Goal: Book appointment/travel/reservation

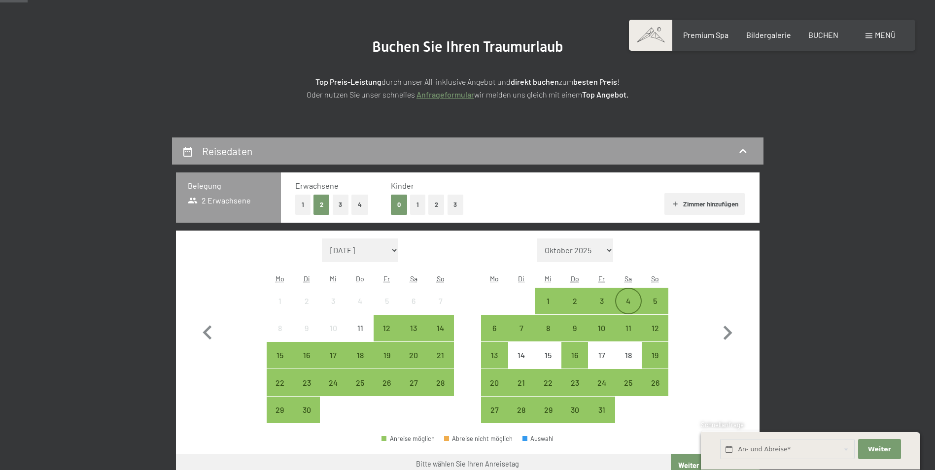
scroll to position [99, 0]
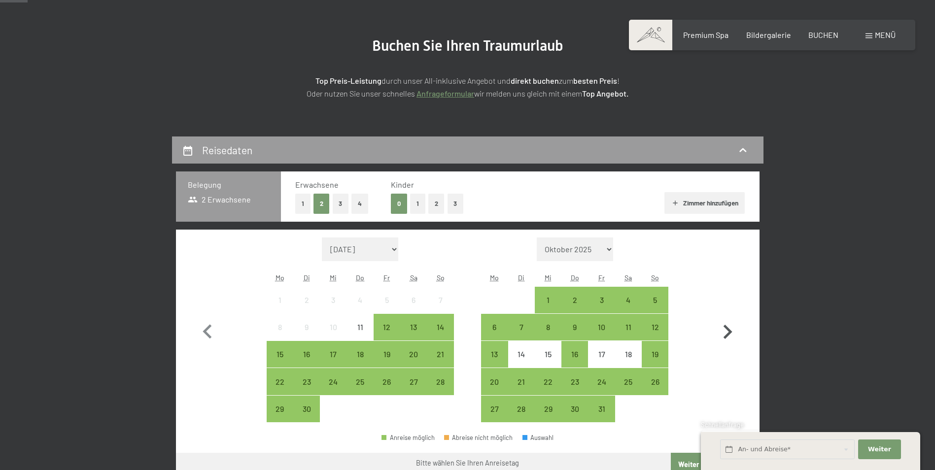
click at [728, 329] on icon "button" at bounding box center [728, 332] width 9 height 14
select select "2025-10-01"
select select "2025-11-01"
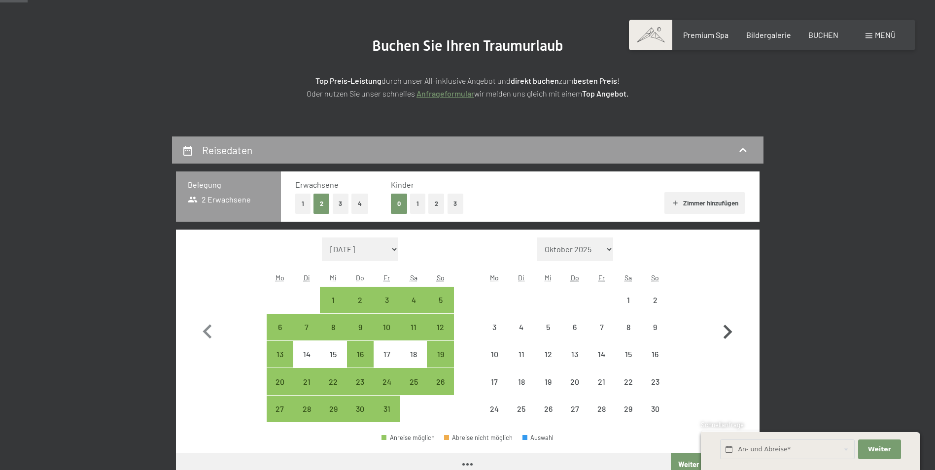
click at [728, 329] on icon "button" at bounding box center [728, 332] width 9 height 14
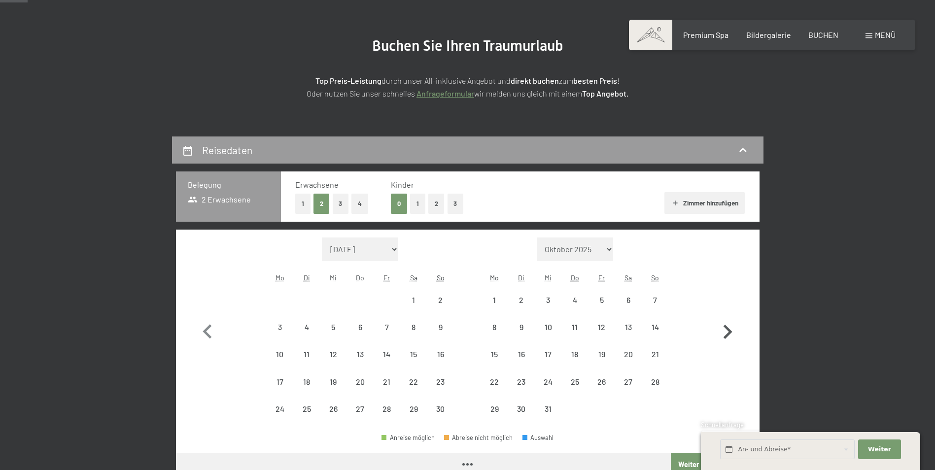
click at [728, 329] on icon "button" at bounding box center [728, 332] width 9 height 14
select select "2026-01-01"
select select "2026-02-01"
click at [728, 329] on icon "button" at bounding box center [728, 332] width 9 height 14
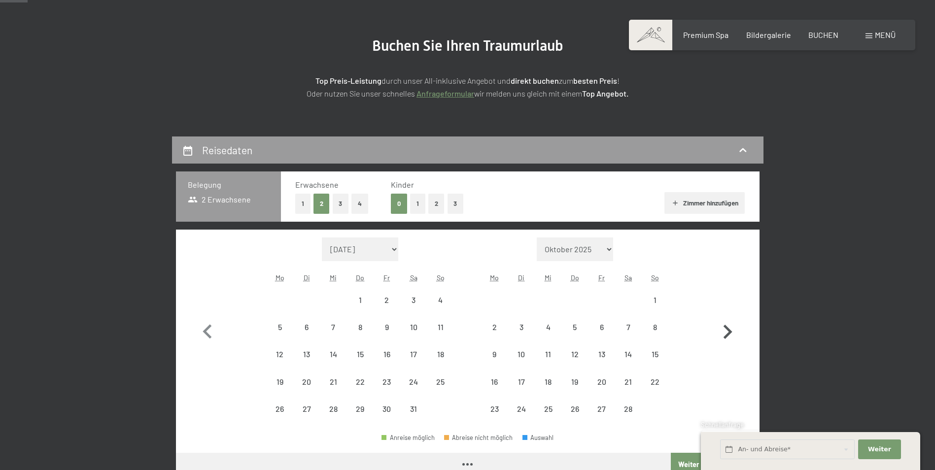
select select "2026-02-01"
select select "2026-03-01"
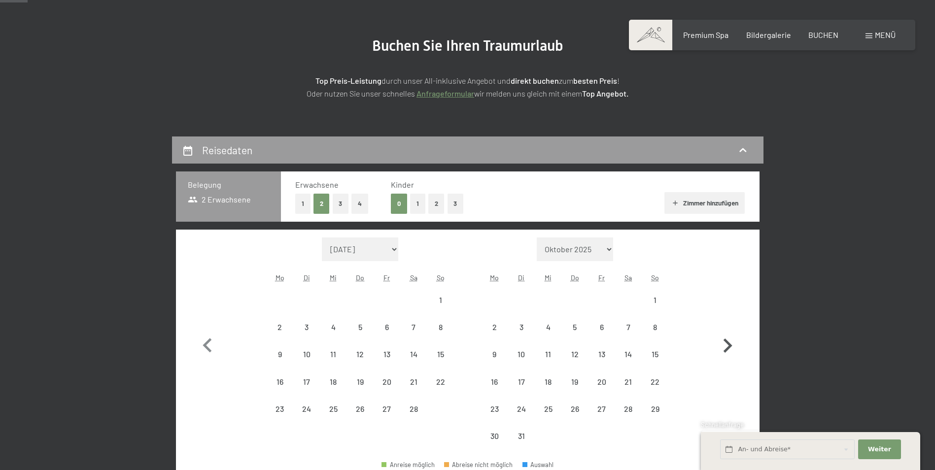
click at [728, 329] on button "button" at bounding box center [727, 344] width 29 height 212
select select "2026-03-01"
select select "2026-04-01"
select select "2026-03-01"
select select "2026-04-01"
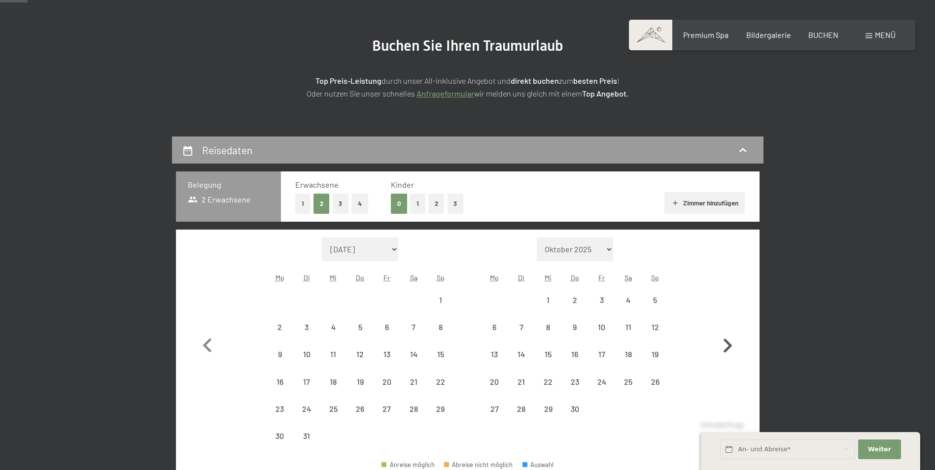
click at [728, 329] on button "button" at bounding box center [727, 344] width 29 height 212
select select "2026-04-01"
select select "2026-05-01"
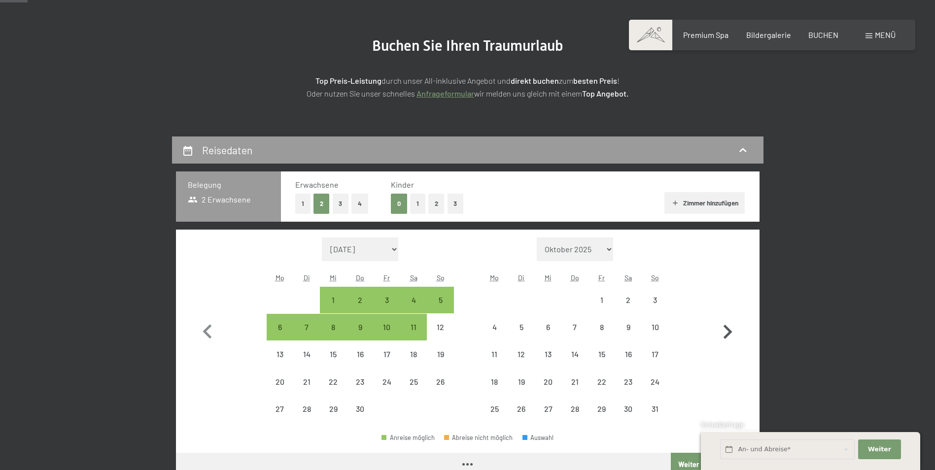
select select "2026-04-01"
select select "2026-05-01"
select select "2026-04-01"
select select "2026-05-01"
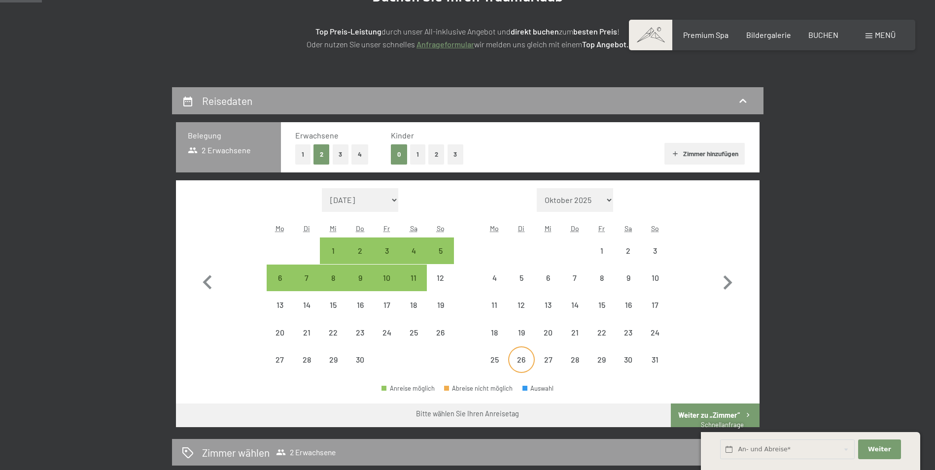
click at [519, 356] on div "26" at bounding box center [521, 368] width 25 height 25
select select "2026-04-01"
select select "2026-05-01"
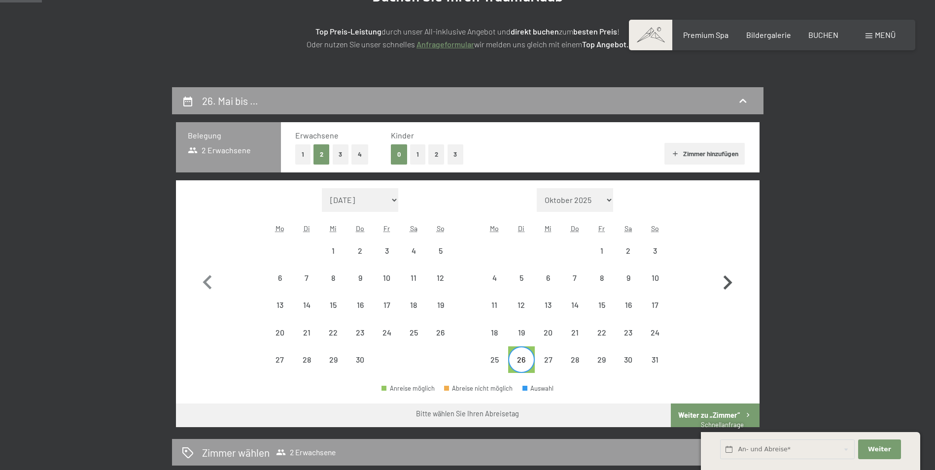
click at [730, 284] on icon "button" at bounding box center [728, 283] width 9 height 14
select select "2026-05-01"
select select "2026-06-01"
select select "2026-05-01"
select select "2026-06-01"
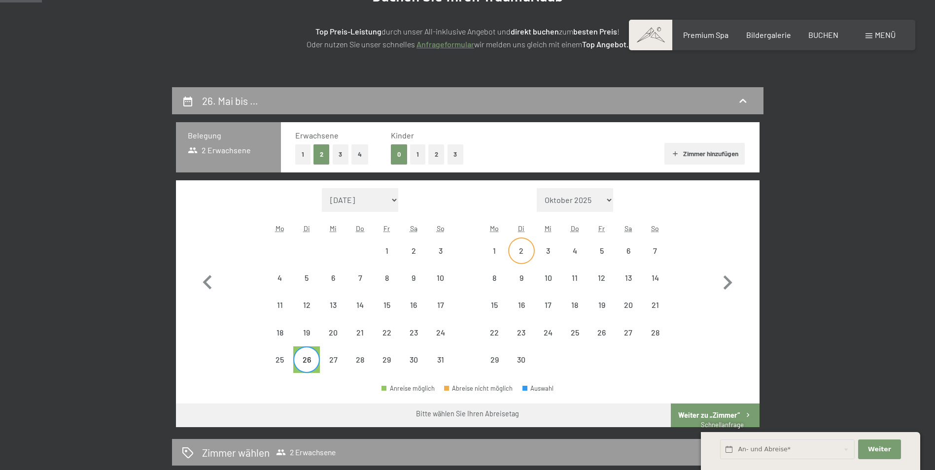
click at [524, 249] on div "2" at bounding box center [521, 259] width 25 height 25
select select "2026-05-01"
select select "2026-06-01"
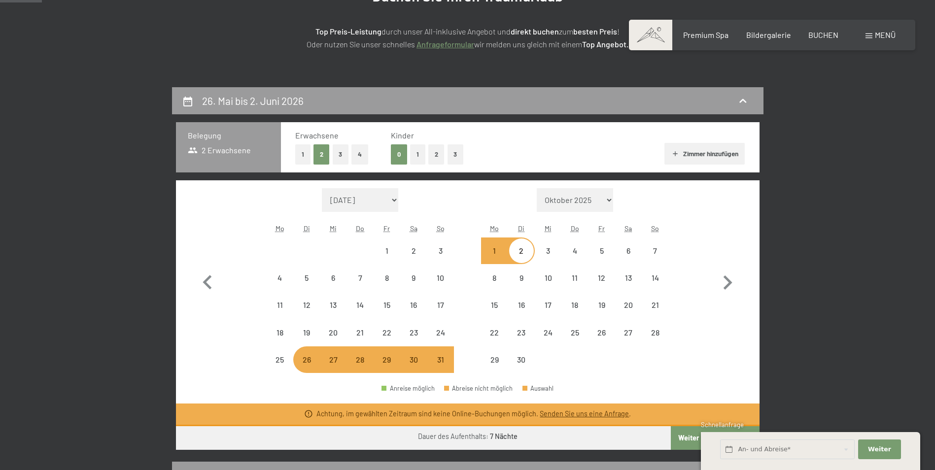
click at [332, 365] on div "27" at bounding box center [333, 368] width 25 height 25
select select "2026-05-01"
select select "2026-06-01"
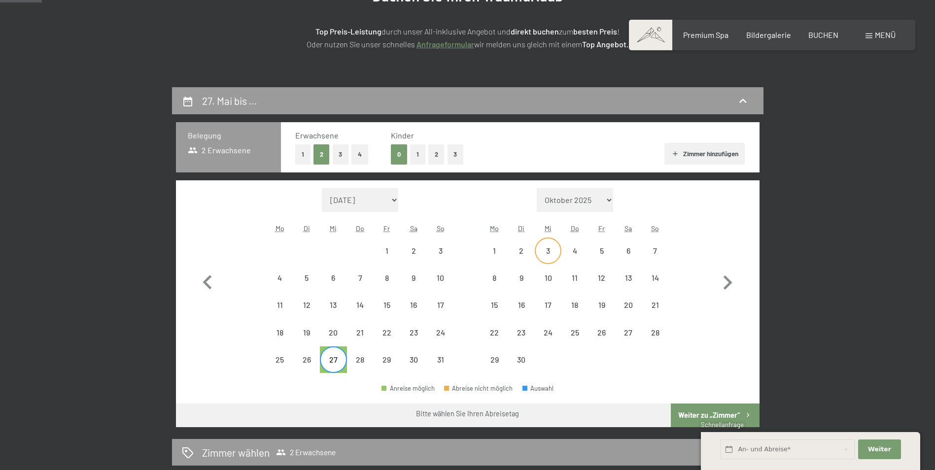
click at [548, 245] on div "3" at bounding box center [548, 251] width 25 height 25
select select "2026-05-01"
select select "2026-06-01"
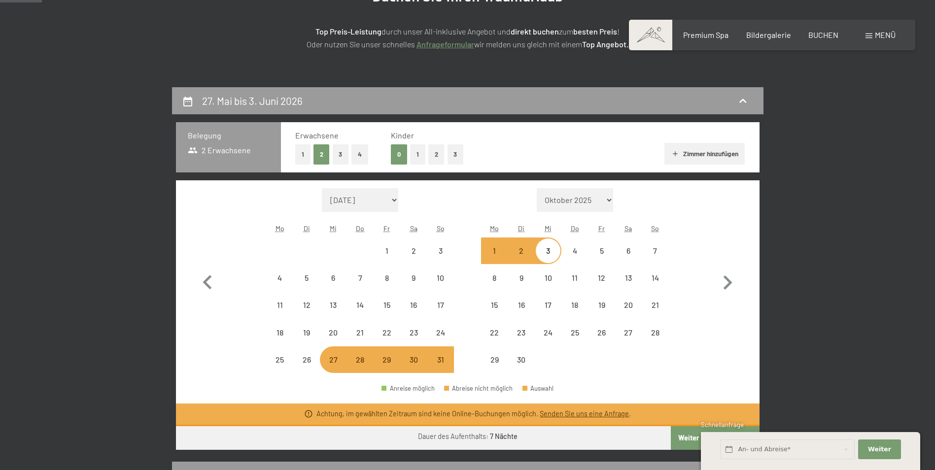
click at [594, 413] on link "Senden Sie uns eine Anfrage" at bounding box center [584, 414] width 89 height 8
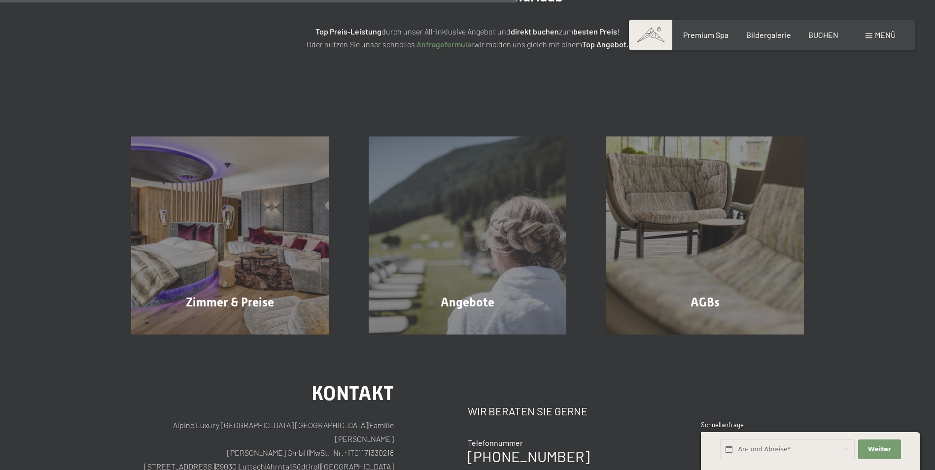
scroll to position [235, 0]
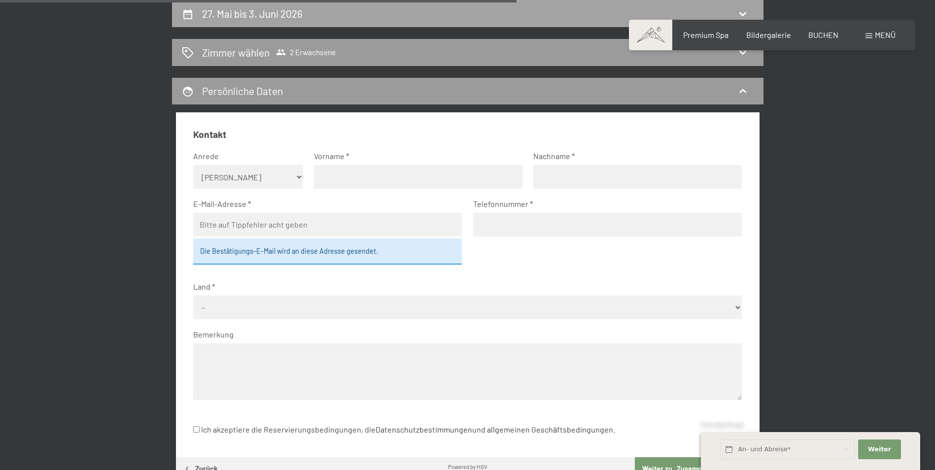
click at [229, 7] on h2 "27. Mai bis 3. Juni 2026" at bounding box center [252, 13] width 101 height 12
select select "2026-05-01"
select select "2026-06-01"
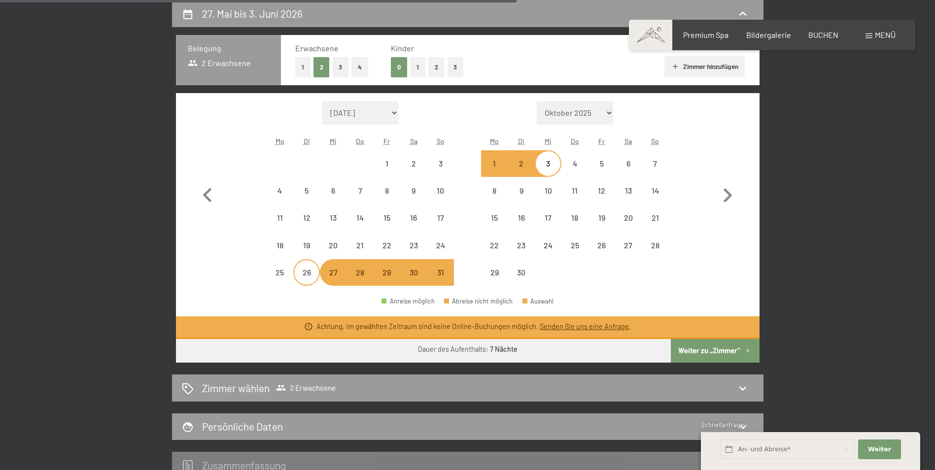
click at [307, 267] on div "26" at bounding box center [306, 272] width 25 height 25
select select "2026-05-01"
select select "2026-06-01"
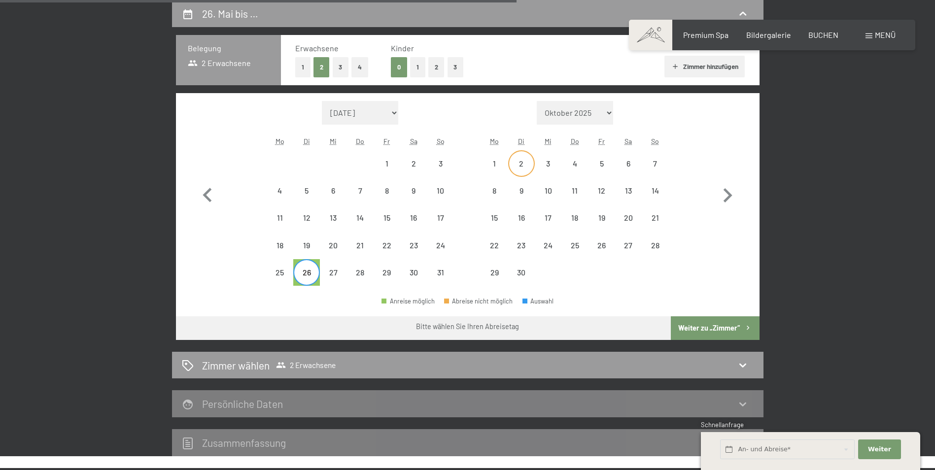
click at [526, 161] on div "2" at bounding box center [521, 172] width 25 height 25
select select "2026-05-01"
select select "2026-06-01"
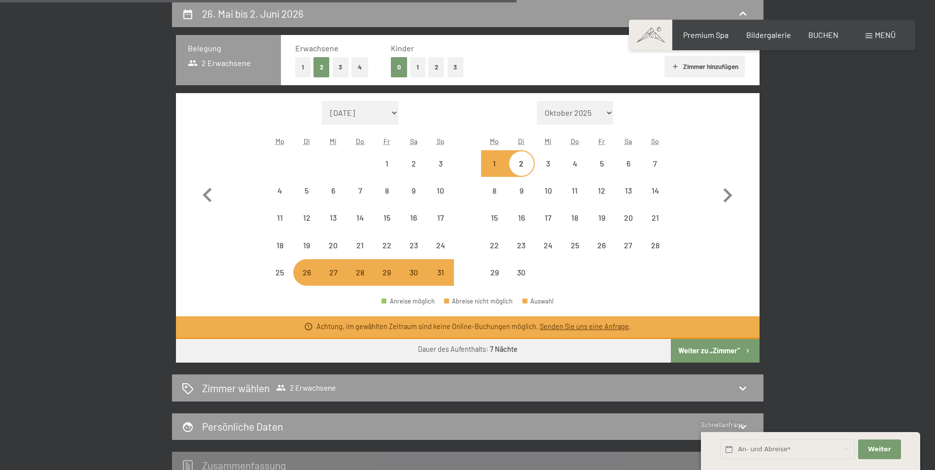
click at [582, 325] on link "Senden Sie uns eine Anfrage" at bounding box center [584, 326] width 89 height 8
select select "2026-05-01"
select select "2026-06-01"
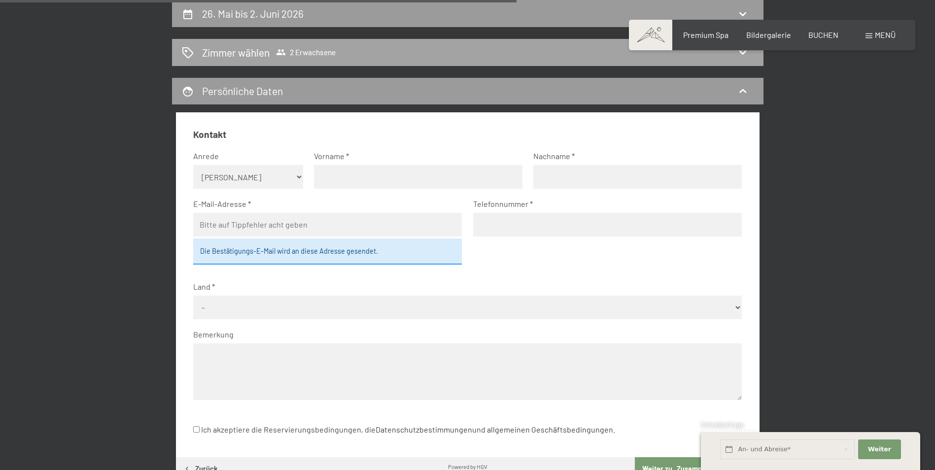
click at [232, 54] on h2 "Zimmer wählen" at bounding box center [236, 52] width 68 height 14
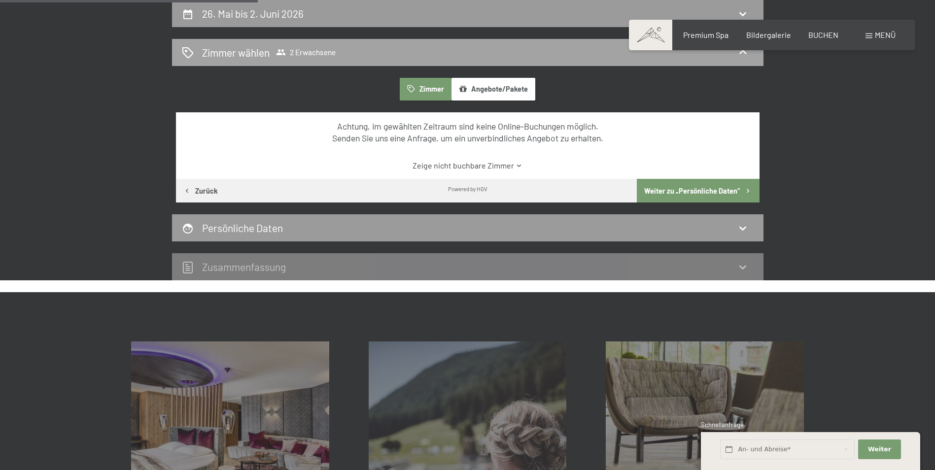
scroll to position [186, 0]
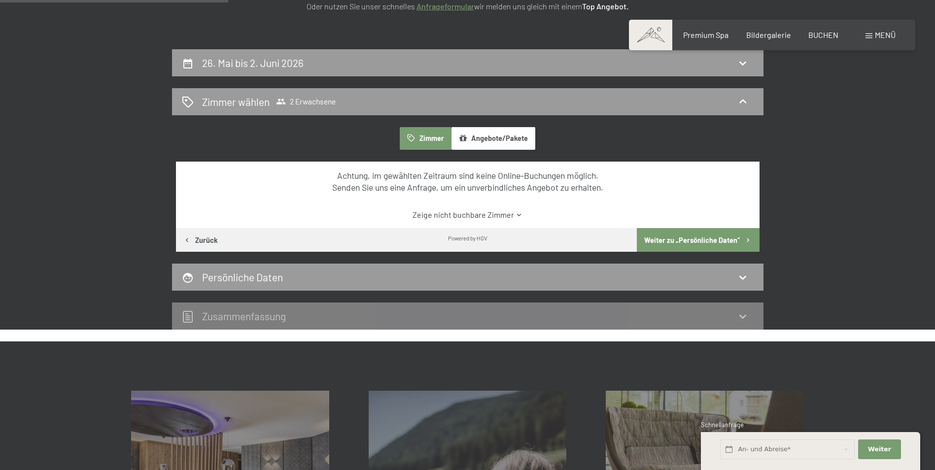
click at [432, 136] on button "Zimmer" at bounding box center [425, 138] width 51 height 23
click at [692, 236] on button "Weiter zu „Persönliche Daten“" at bounding box center [698, 240] width 122 height 24
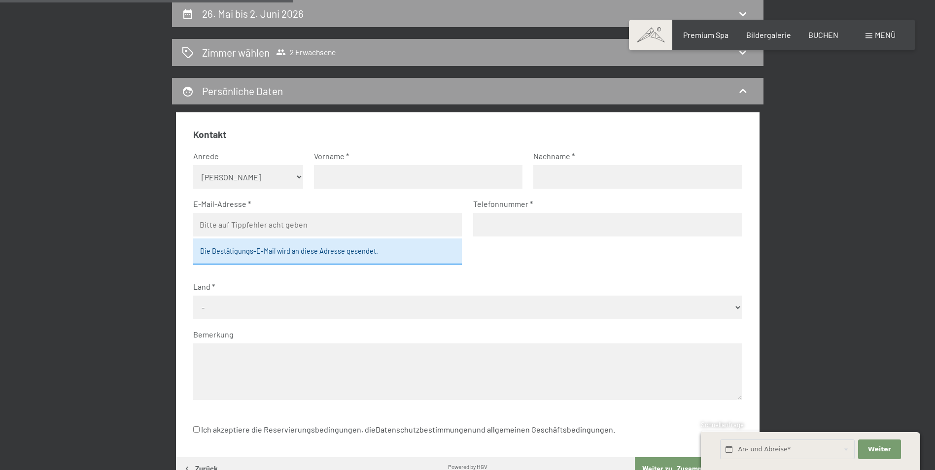
click at [839, 111] on div "26. Mai bis 2. Juni 2026 Zimmer wählen 2 Erwachsene Persönliche Daten Kontakt A…" at bounding box center [467, 260] width 747 height 520
click at [245, 16] on h2 "26. Mai bis 2. Juni 2026" at bounding box center [253, 13] width 102 height 12
select select "2026-05-01"
select select "2026-06-01"
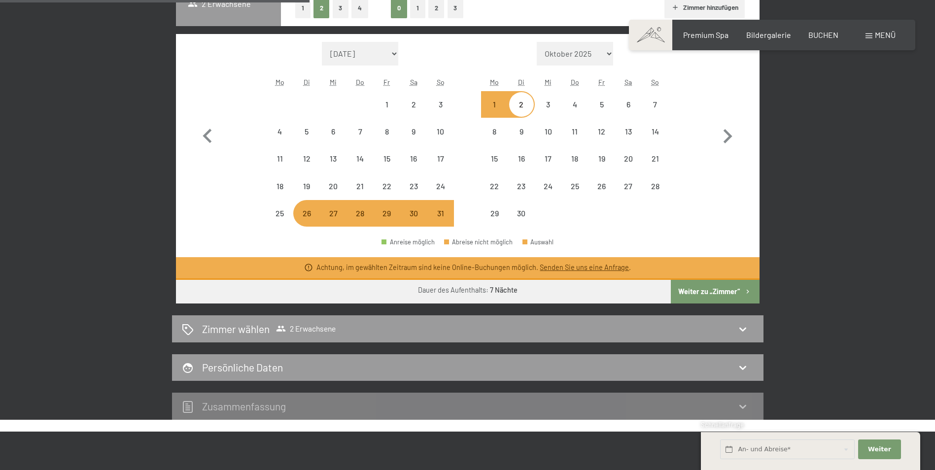
scroll to position [334, 0]
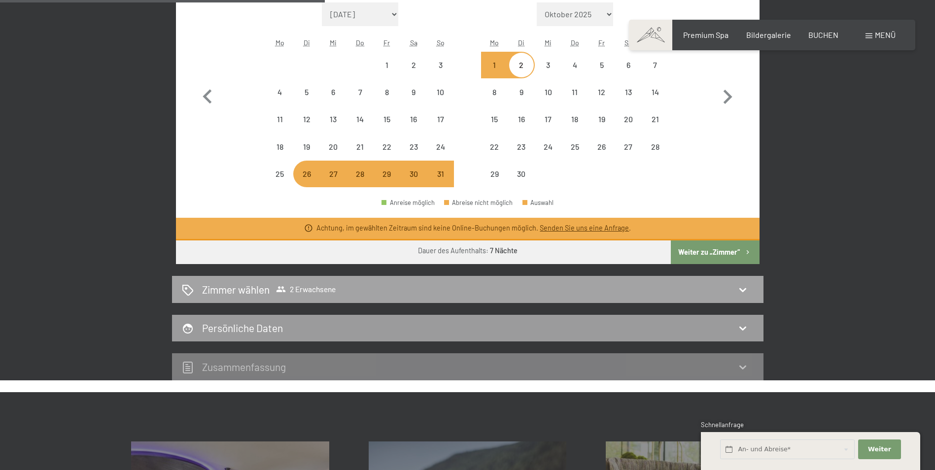
click at [285, 288] on icon at bounding box center [281, 289] width 10 height 10
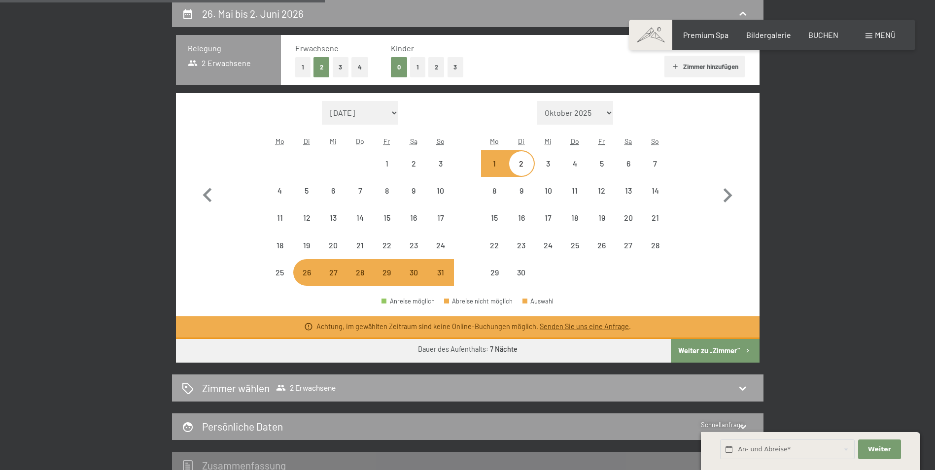
select select "2026-05-01"
select select "2026-06-01"
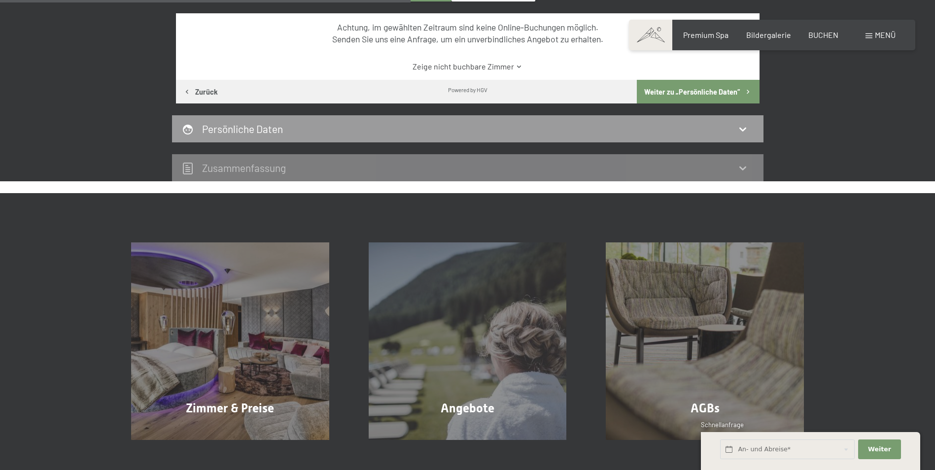
scroll to position [432, 0]
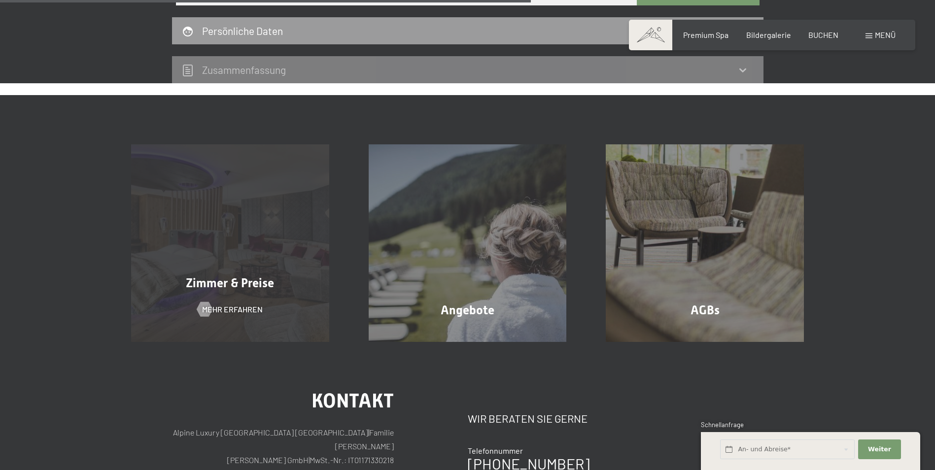
click at [225, 289] on span "Zimmer & Preise" at bounding box center [230, 283] width 88 height 14
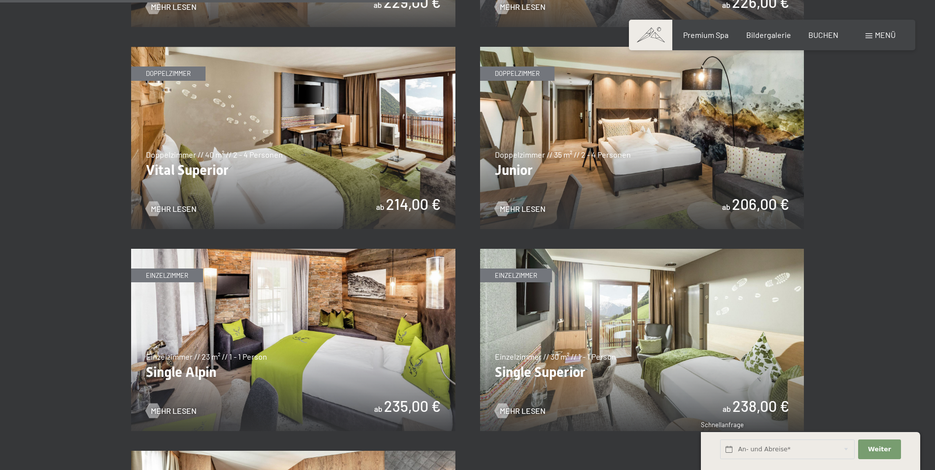
scroll to position [1430, 0]
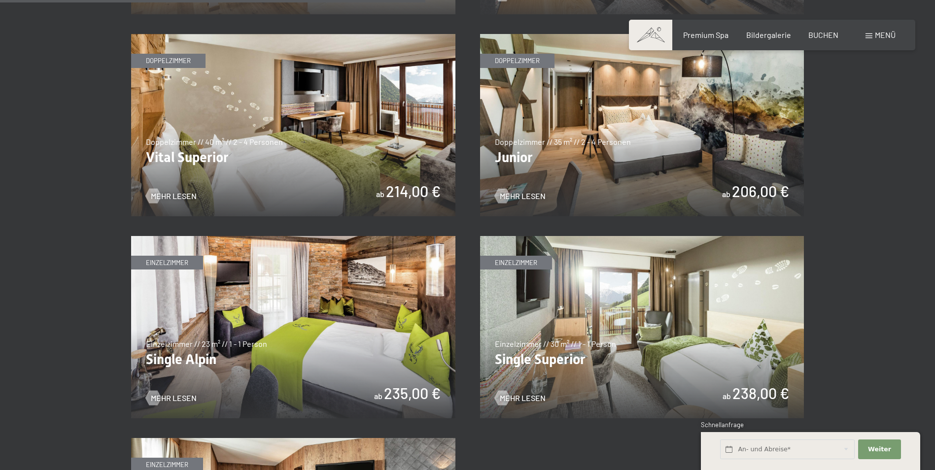
click at [570, 181] on img at bounding box center [642, 125] width 324 height 182
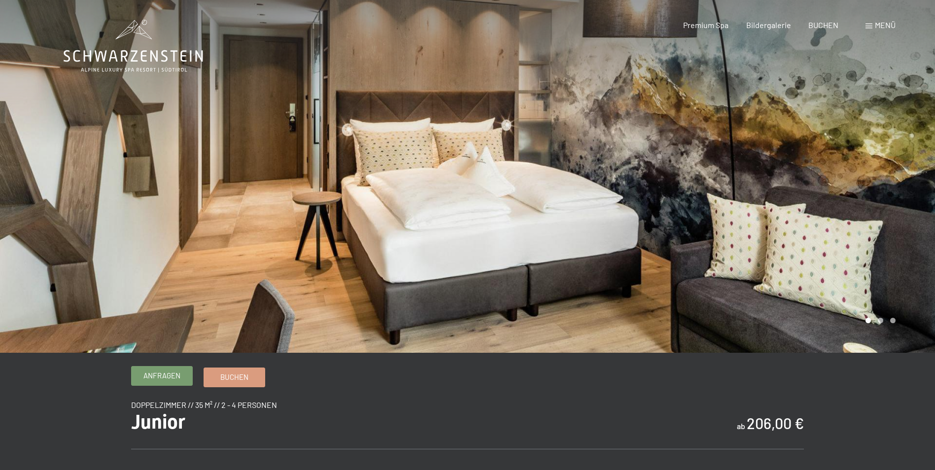
click at [178, 375] on span "Anfragen" at bounding box center [161, 376] width 37 height 10
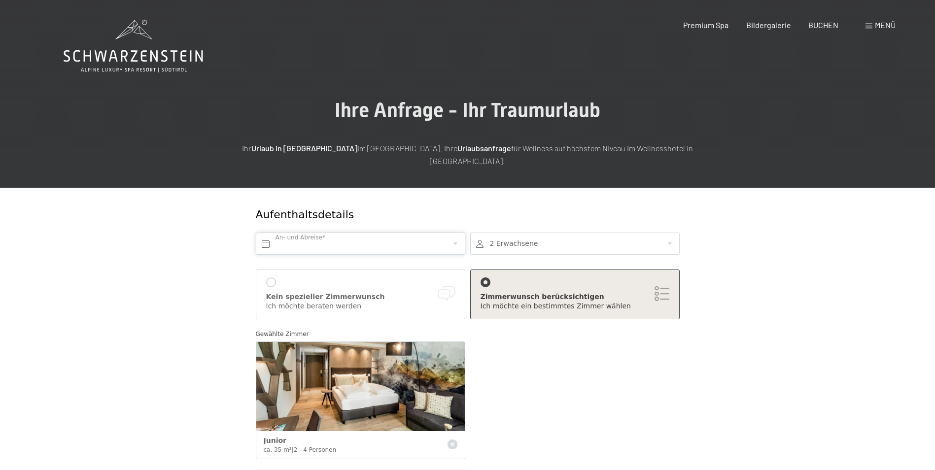
click at [304, 233] on input "text" at bounding box center [361, 244] width 210 height 22
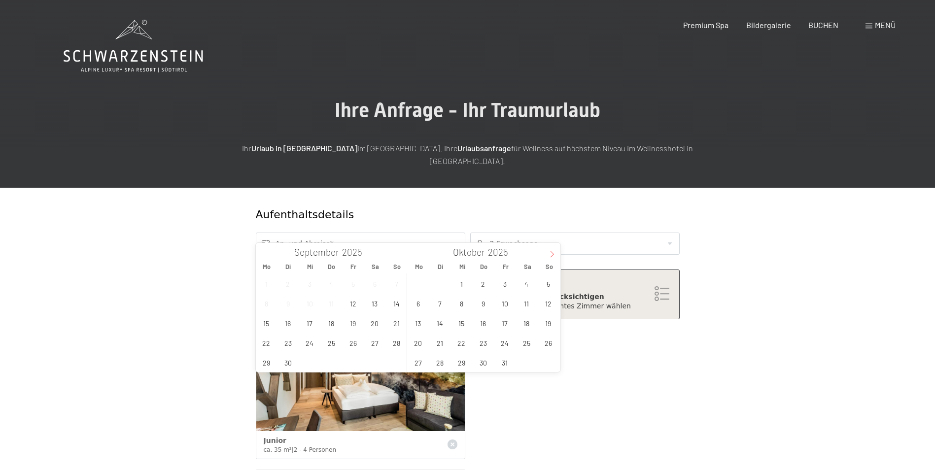
click at [550, 254] on icon at bounding box center [552, 254] width 7 height 7
type input "2026"
click at [550, 254] on icon at bounding box center [552, 254] width 7 height 7
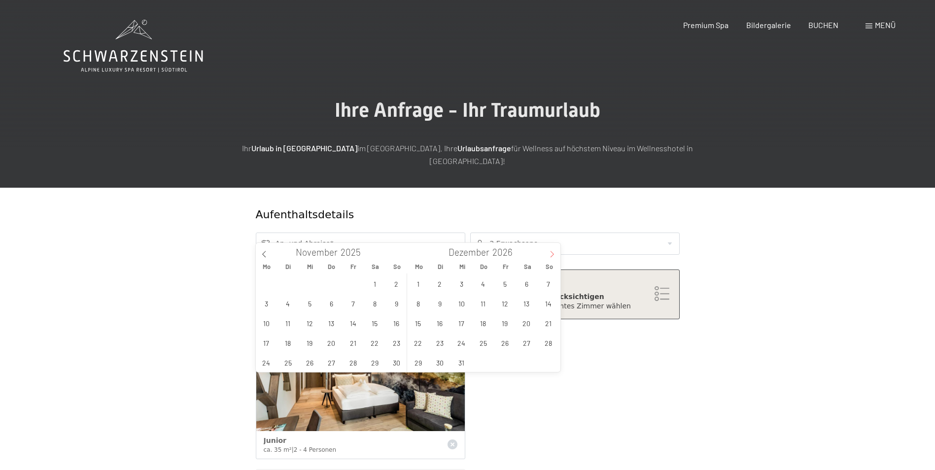
type input "2026"
click at [550, 254] on icon at bounding box center [552, 254] width 7 height 7
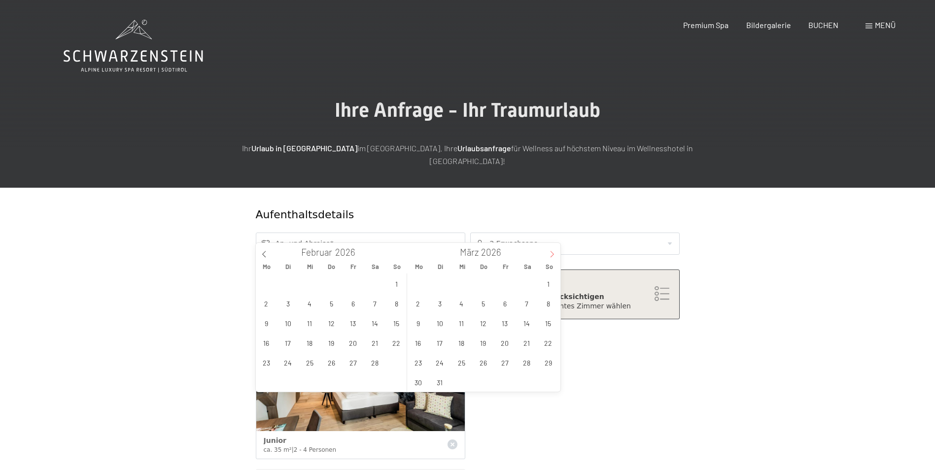
click at [550, 254] on icon at bounding box center [552, 254] width 7 height 7
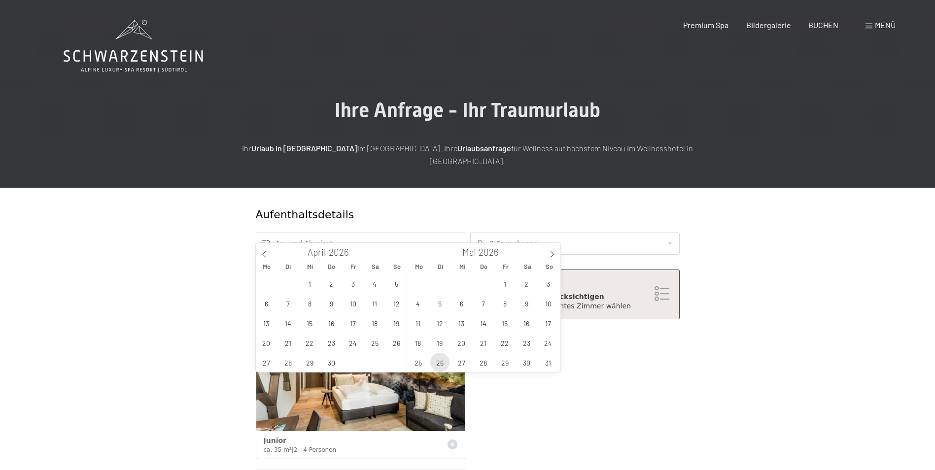
click at [438, 362] on span "26" at bounding box center [439, 362] width 19 height 19
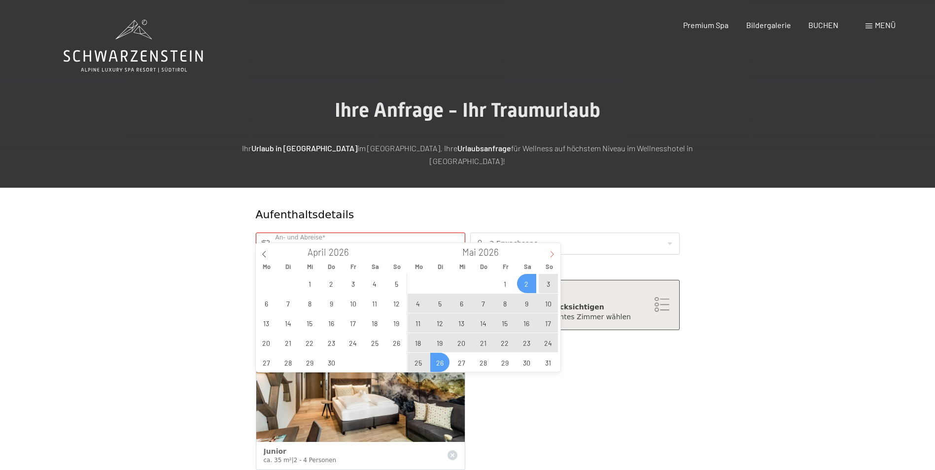
click at [553, 250] on span at bounding box center [552, 251] width 17 height 17
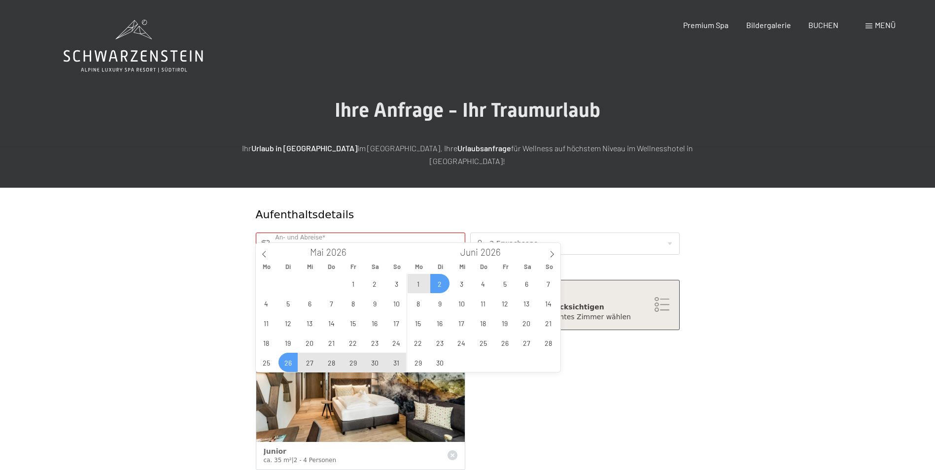
click at [443, 279] on span "2" at bounding box center [439, 283] width 19 height 19
type input "Di. 26.05.2026 - Di. 02.06.2026"
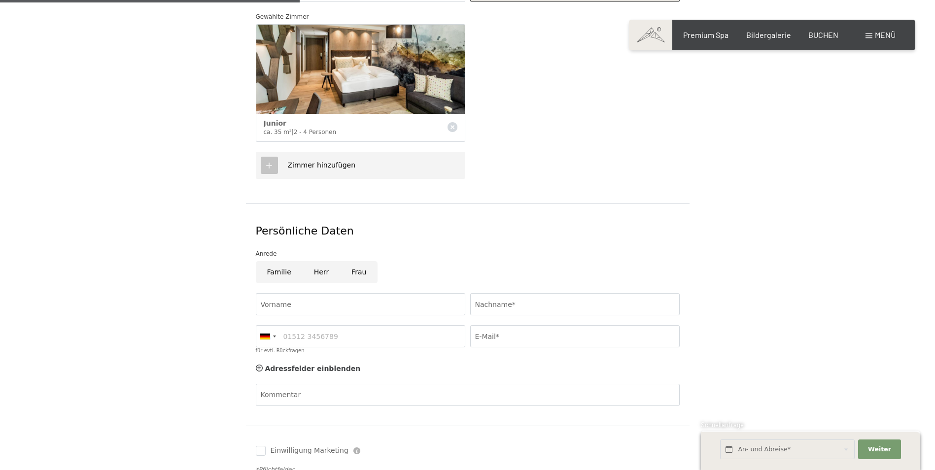
scroll to position [345, 0]
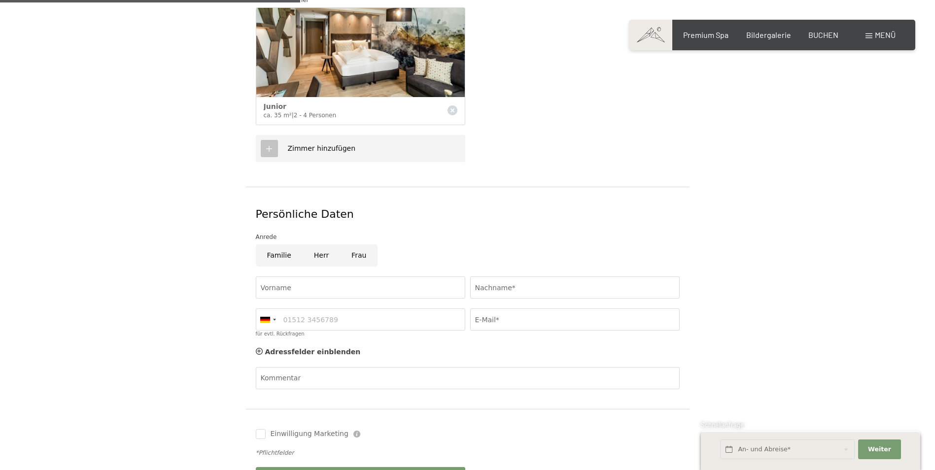
click at [322, 245] on input "Herr" at bounding box center [321, 256] width 37 height 22
radio input "true"
click at [305, 277] on input "Vorname" at bounding box center [361, 288] width 210 height 22
type input "Hermann-Josef"
type input "Lurz"
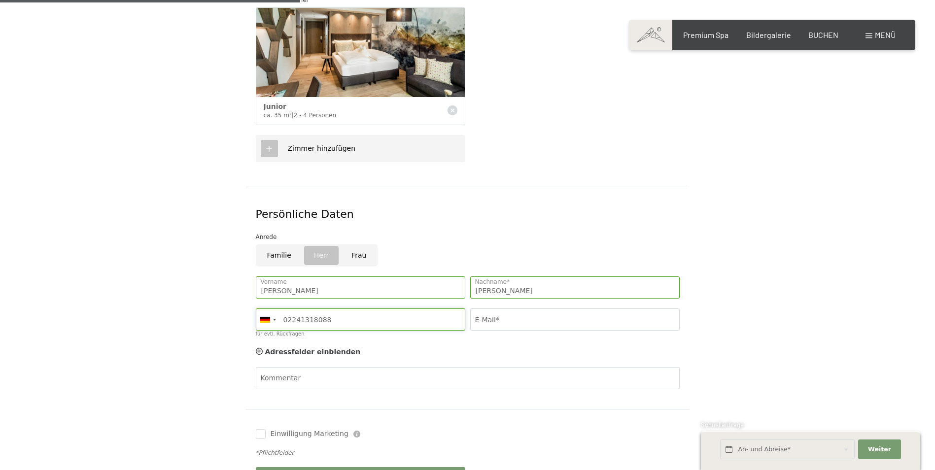
click at [325, 309] on input "02241318088" at bounding box center [361, 320] width 210 height 22
type input "0"
type input "01777497781"
click at [492, 309] on input "E-Mail*" at bounding box center [575, 320] width 210 height 22
type input "h-lurz@t-online.de"
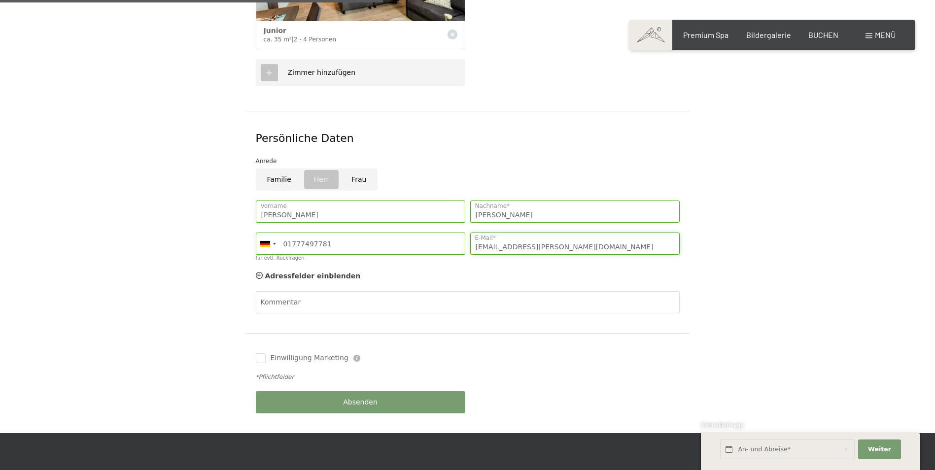
scroll to position [444, 0]
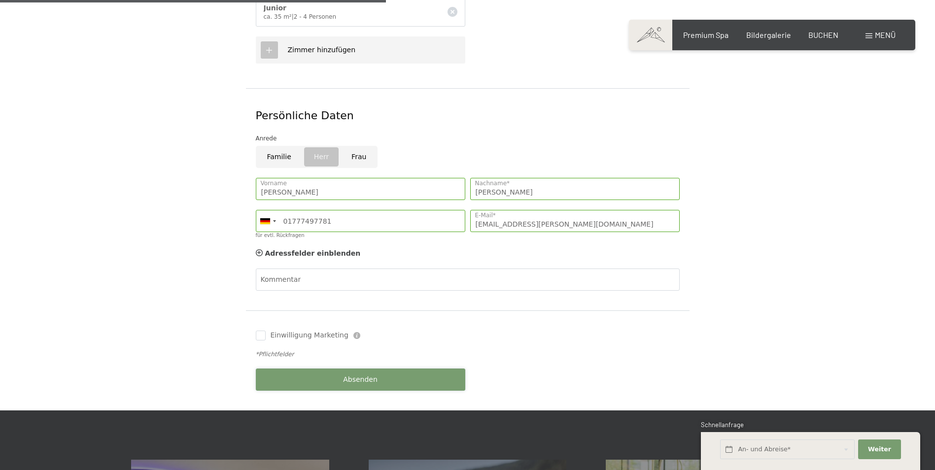
click at [367, 375] on span "Absenden" at bounding box center [360, 380] width 35 height 10
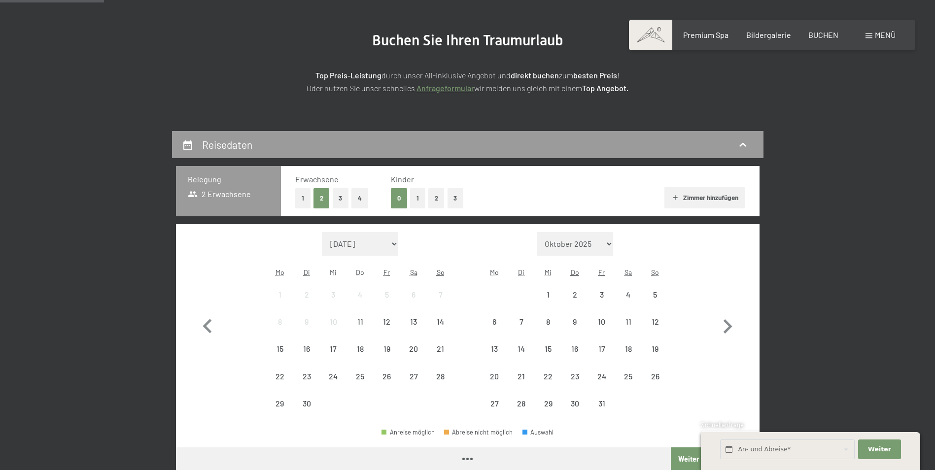
scroll to position [148, 0]
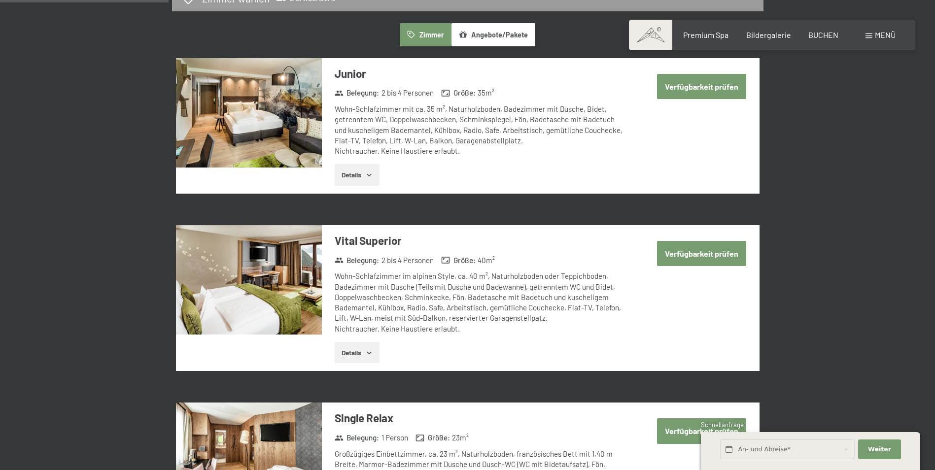
scroll to position [592, 0]
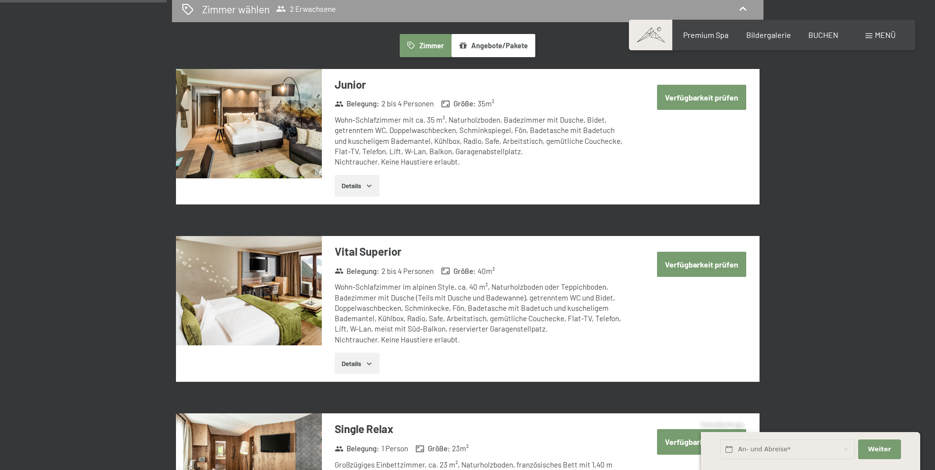
click at [373, 183] on icon "button" at bounding box center [369, 186] width 8 height 8
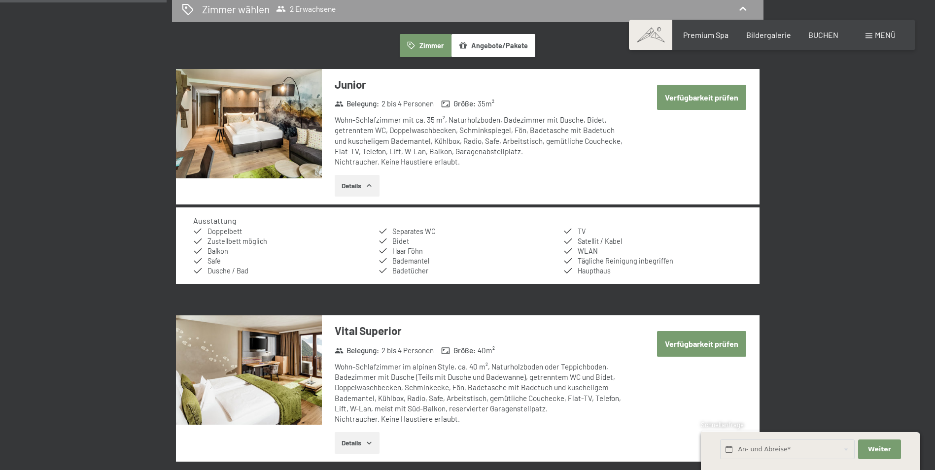
click at [707, 91] on button "Verfügbarkeit prüfen" at bounding box center [701, 97] width 89 height 25
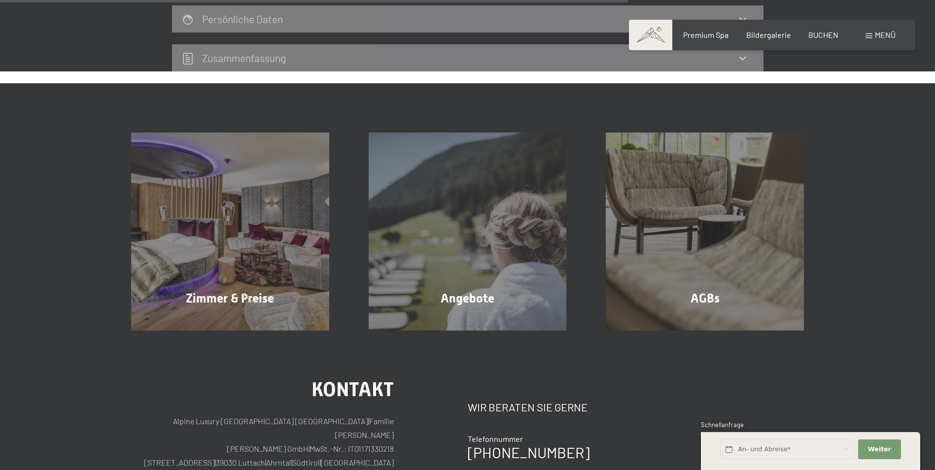
scroll to position [630, 0]
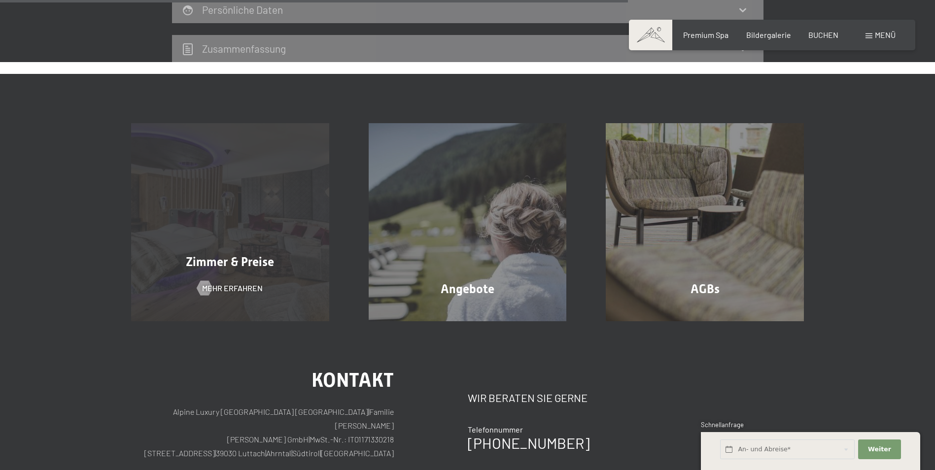
click at [244, 242] on div "Zimmer & Preise Mehr erfahren" at bounding box center [230, 222] width 238 height 198
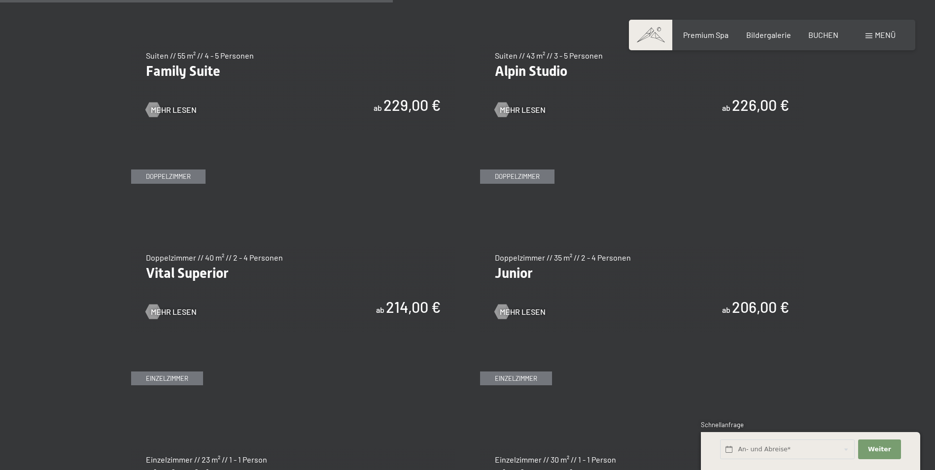
scroll to position [1331, 0]
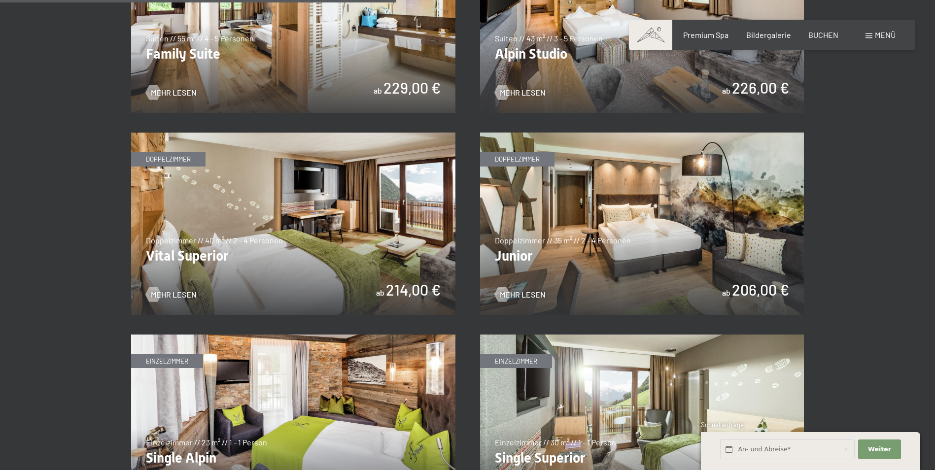
click at [533, 288] on img at bounding box center [642, 224] width 324 height 182
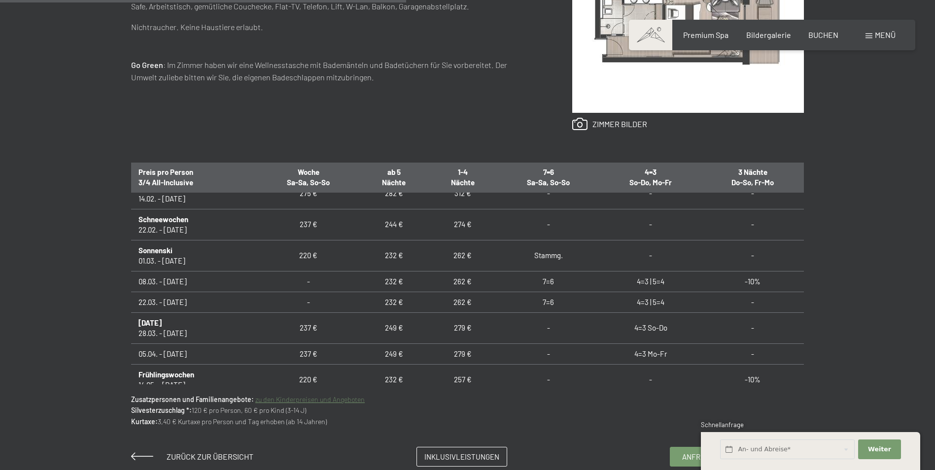
scroll to position [444, 0]
